Goal: Task Accomplishment & Management: Use online tool/utility

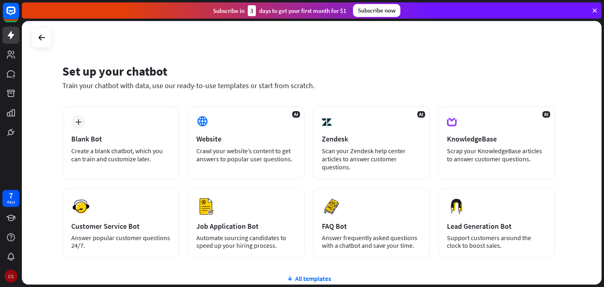
click at [10, 279] on div "CS" at bounding box center [10, 276] width 13 height 13
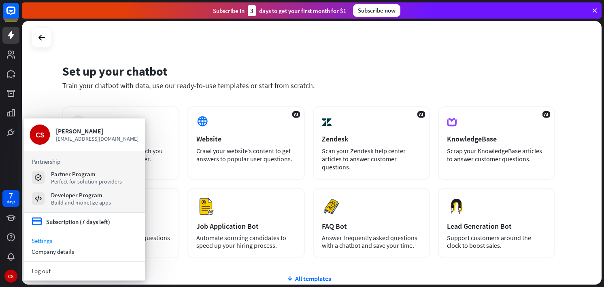
click at [47, 238] on link "Settings" at bounding box center [83, 241] width 121 height 11
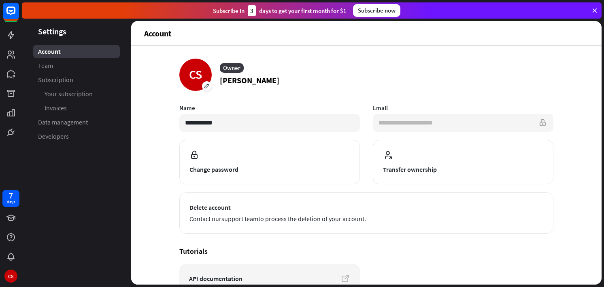
scroll to position [71, 0]
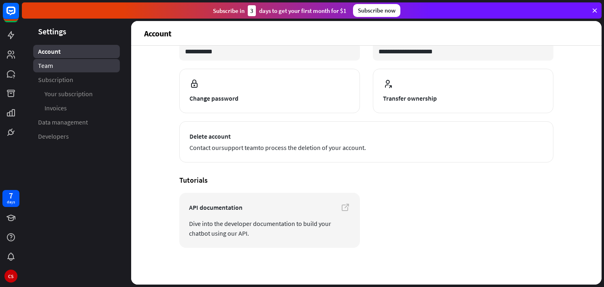
click at [56, 62] on link "Team" at bounding box center [76, 65] width 87 height 13
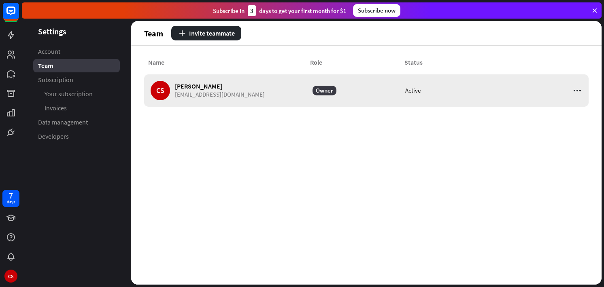
click at [574, 95] on icon at bounding box center [577, 91] width 10 height 10
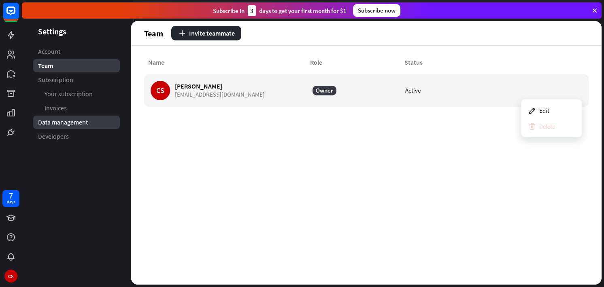
click at [60, 125] on span "Data management" at bounding box center [63, 122] width 50 height 9
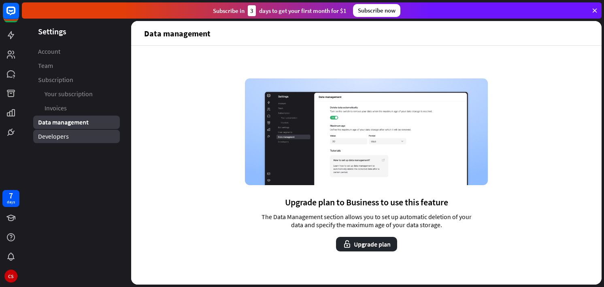
click at [57, 131] on link "Developers" at bounding box center [76, 136] width 87 height 13
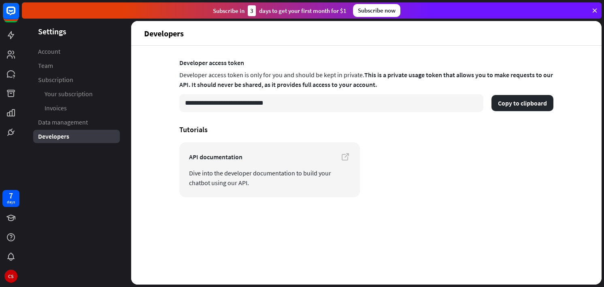
click at [52, 114] on link "Invoices" at bounding box center [76, 108] width 87 height 13
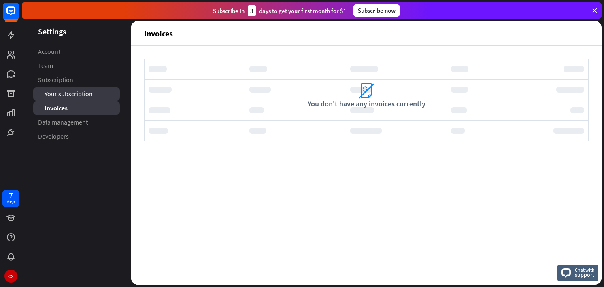
click at [47, 94] on span "Your subscription" at bounding box center [69, 94] width 48 height 9
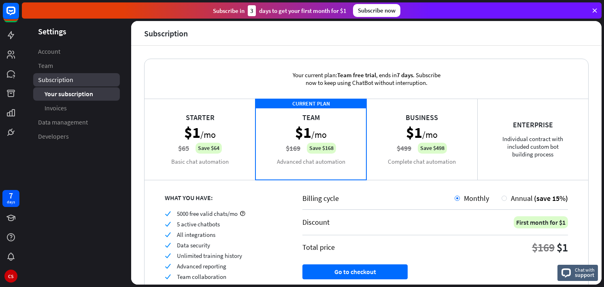
click at [44, 77] on span "Subscription" at bounding box center [55, 80] width 35 height 9
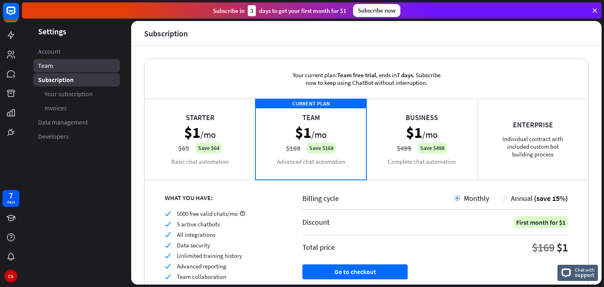
click at [39, 65] on span "Team" at bounding box center [45, 66] width 15 height 9
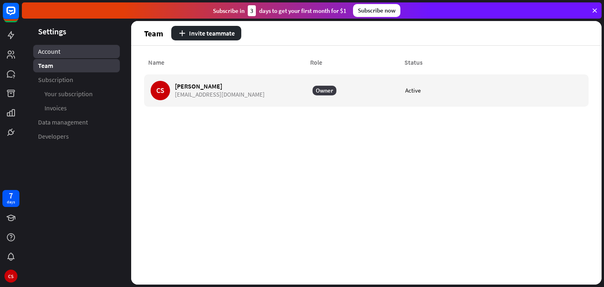
click at [41, 49] on span "Account" at bounding box center [49, 51] width 22 height 9
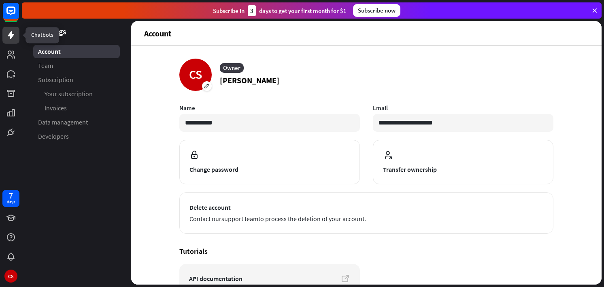
click at [13, 34] on icon at bounding box center [11, 35] width 10 height 10
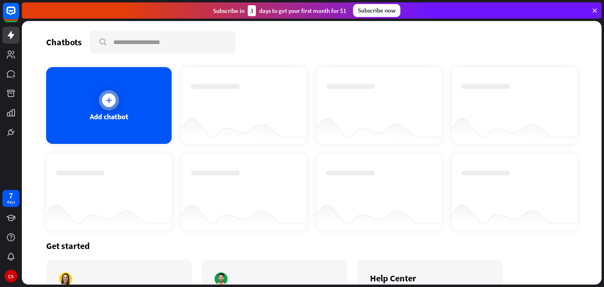
click at [117, 88] on div "Add chatbot" at bounding box center [109, 105] width 126 height 77
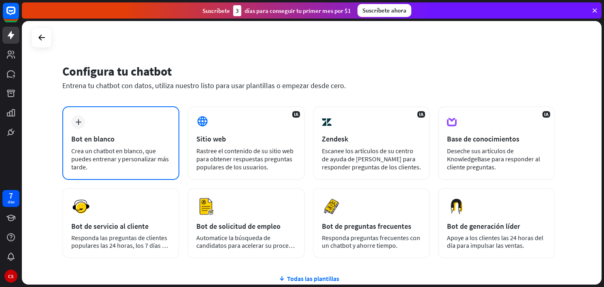
click at [104, 126] on div "plus Bot en blanco Crea un chatbot en blanco, que puedes entrenar y personaliza…" at bounding box center [120, 143] width 117 height 74
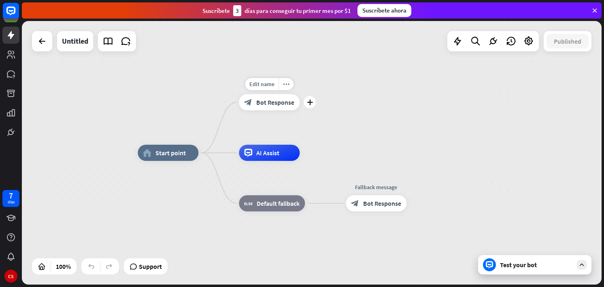
click at [287, 106] on span "Bot Response" at bounding box center [275, 102] width 38 height 8
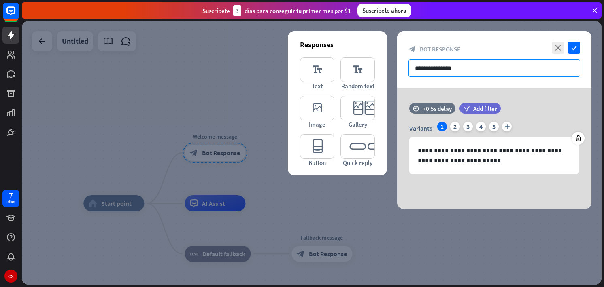
click at [471, 72] on input "**********" at bounding box center [494, 68] width 172 height 17
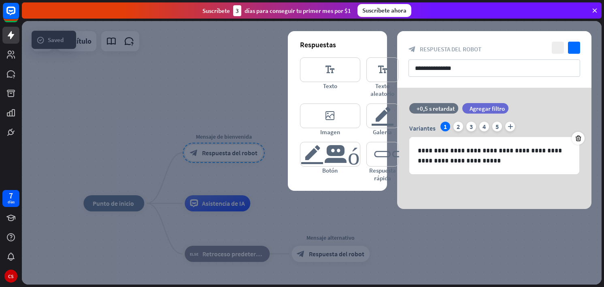
click at [242, 76] on div at bounding box center [312, 153] width 580 height 264
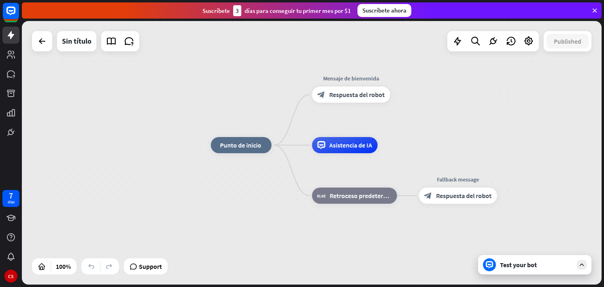
drag, startPoint x: 332, startPoint y: 185, endPoint x: 449, endPoint y: 134, distance: 127.3
click at [449, 134] on div "inicio_2 Punto de inicio Mensaje de bienvenida block_bot_response Respuesta del…" at bounding box center [312, 153] width 580 height 264
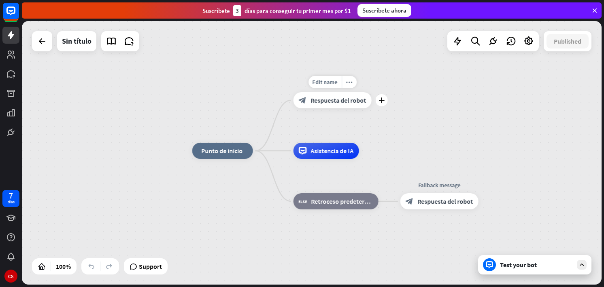
click at [352, 101] on span "Respuesta del robot" at bounding box center [338, 100] width 55 height 8
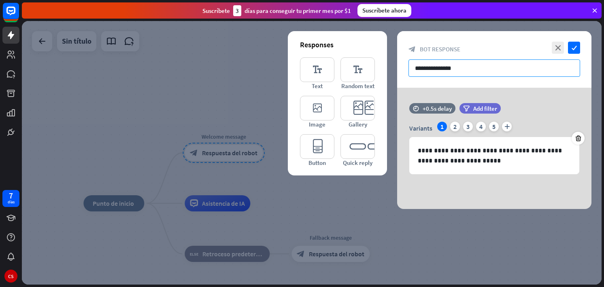
click at [454, 70] on input "**********" at bounding box center [494, 68] width 172 height 17
click at [515, 65] on input "**********" at bounding box center [494, 68] width 172 height 17
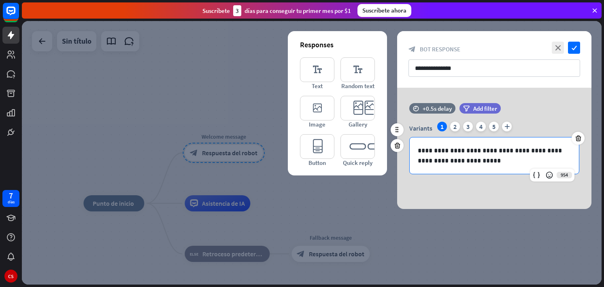
click at [449, 168] on div "**********" at bounding box center [494, 156] width 169 height 36
click at [573, 47] on icon "check" at bounding box center [574, 48] width 12 height 12
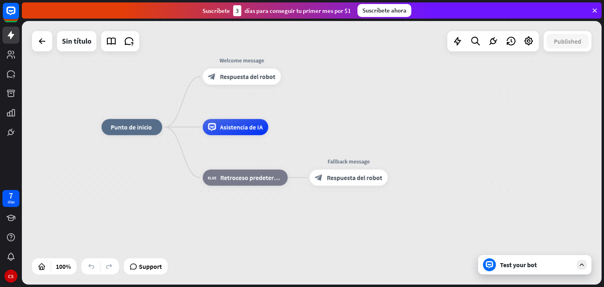
drag, startPoint x: 295, startPoint y: 174, endPoint x: 319, endPoint y: 87, distance: 89.4
click at [318, 88] on div "inicio_2 Punto de inicio Welcome message block_bot_response Respuesta del robot…" at bounding box center [312, 153] width 580 height 264
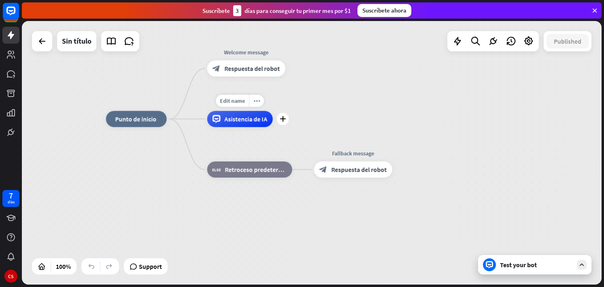
click at [266, 122] on span "Asistencia de IA" at bounding box center [246, 119] width 43 height 8
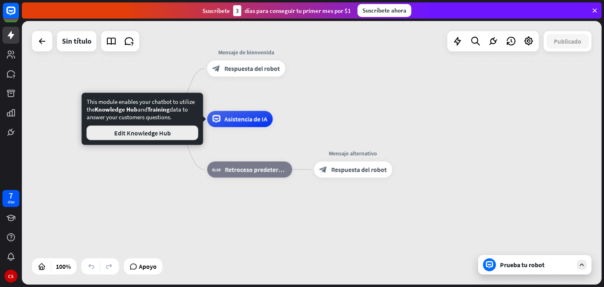
click at [131, 137] on button "Edit Knowledge Hub" at bounding box center [143, 133] width 112 height 15
